Goal: Task Accomplishment & Management: Use online tool/utility

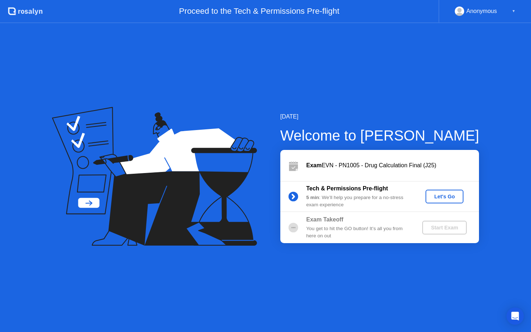
click at [442, 194] on div "Let's Go" at bounding box center [445, 197] width 32 height 6
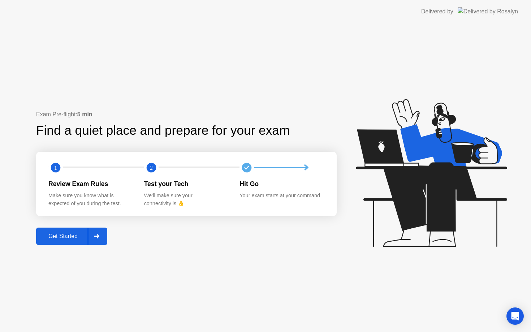
click at [76, 238] on div "Get Started" at bounding box center [63, 236] width 50 height 7
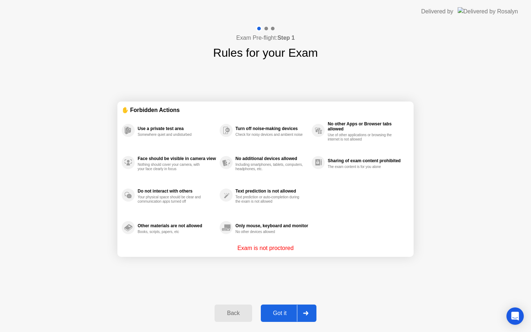
click at [299, 311] on div at bounding box center [305, 313] width 17 height 17
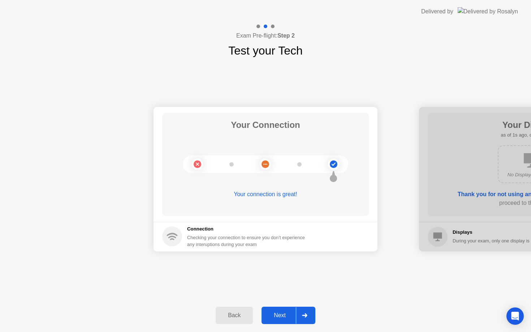
click at [299, 312] on div at bounding box center [304, 315] width 17 height 17
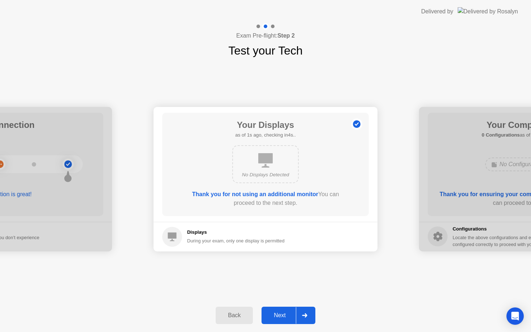
click at [305, 311] on div at bounding box center [304, 315] width 17 height 17
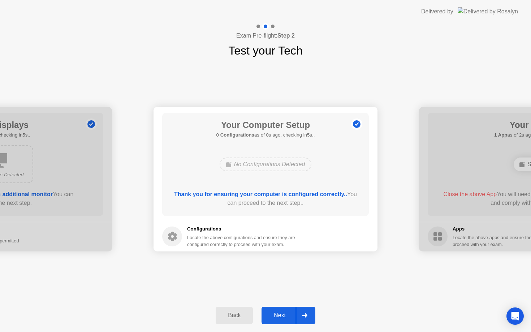
click at [305, 311] on div at bounding box center [304, 315] width 17 height 17
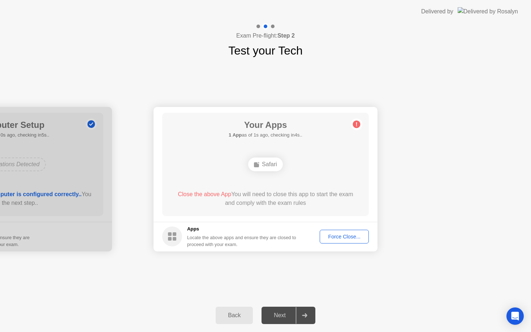
click at [341, 237] on div "Force Close..." at bounding box center [344, 237] width 44 height 6
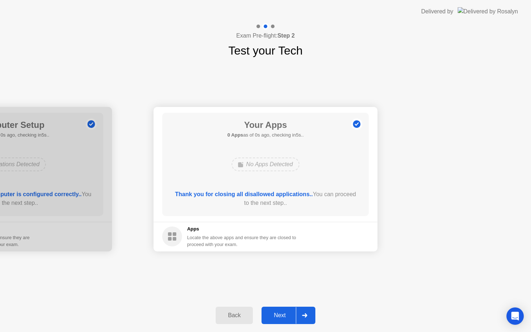
click at [302, 316] on div at bounding box center [304, 315] width 17 height 17
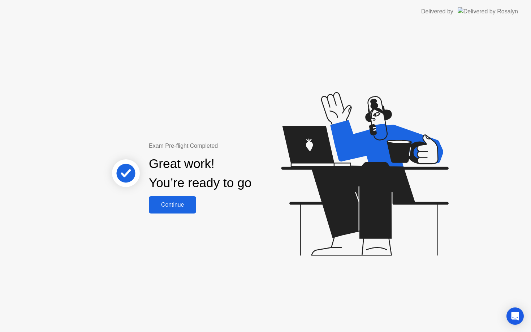
click at [189, 204] on div "Continue" at bounding box center [172, 205] width 43 height 7
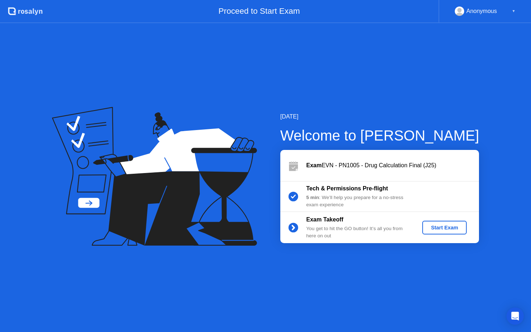
click at [435, 227] on div "Start Exam" at bounding box center [444, 228] width 39 height 6
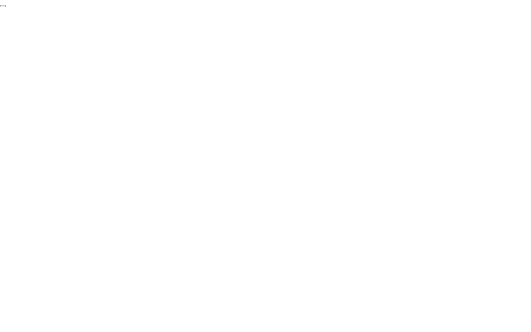
click div "End Proctoring Session"
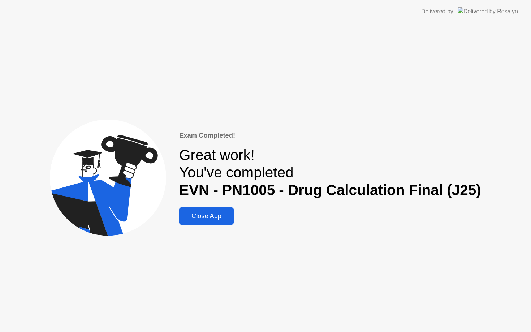
click at [225, 216] on div "Close App" at bounding box center [206, 216] width 50 height 8
